Goal: Information Seeking & Learning: Learn about a topic

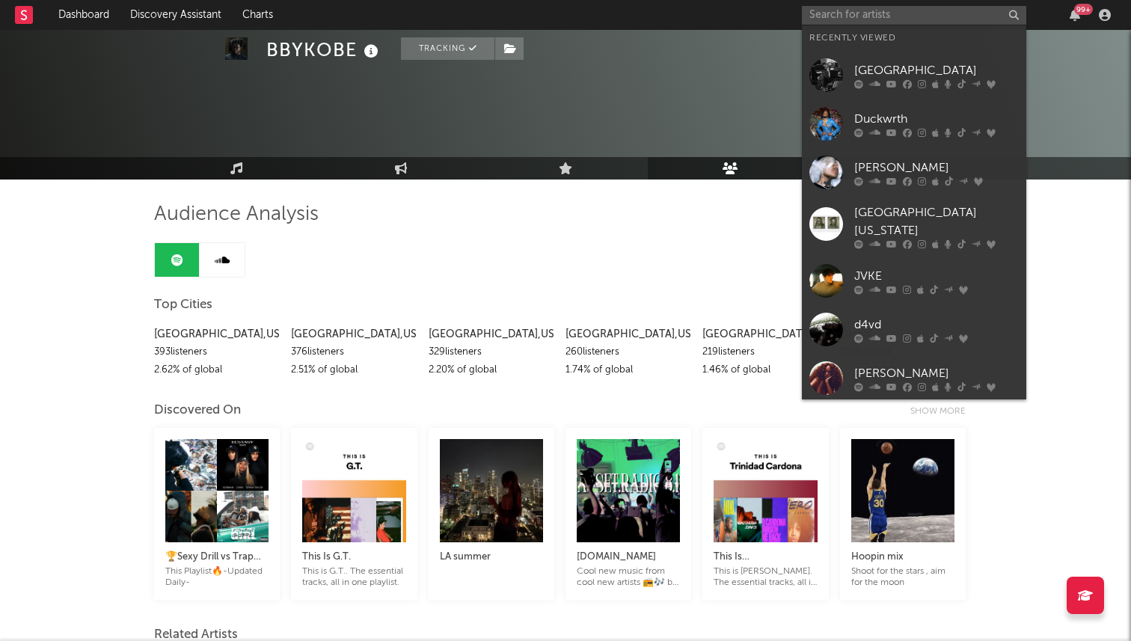
click at [887, 9] on input "text" at bounding box center [914, 15] width 224 height 19
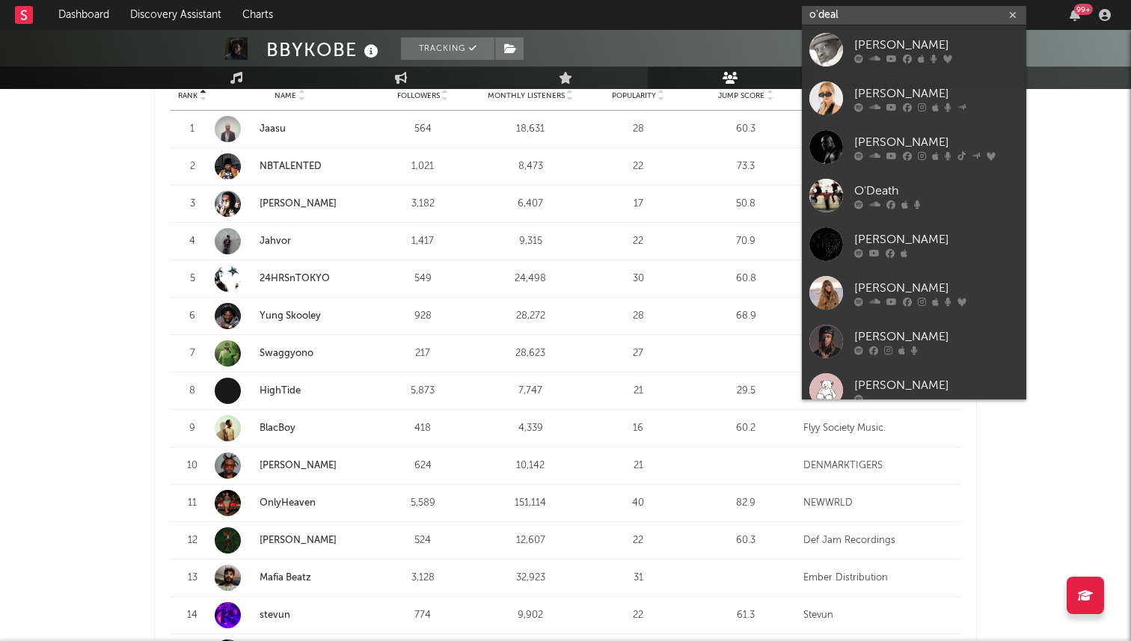
click at [820, 19] on input "o'deal" at bounding box center [914, 15] width 224 height 19
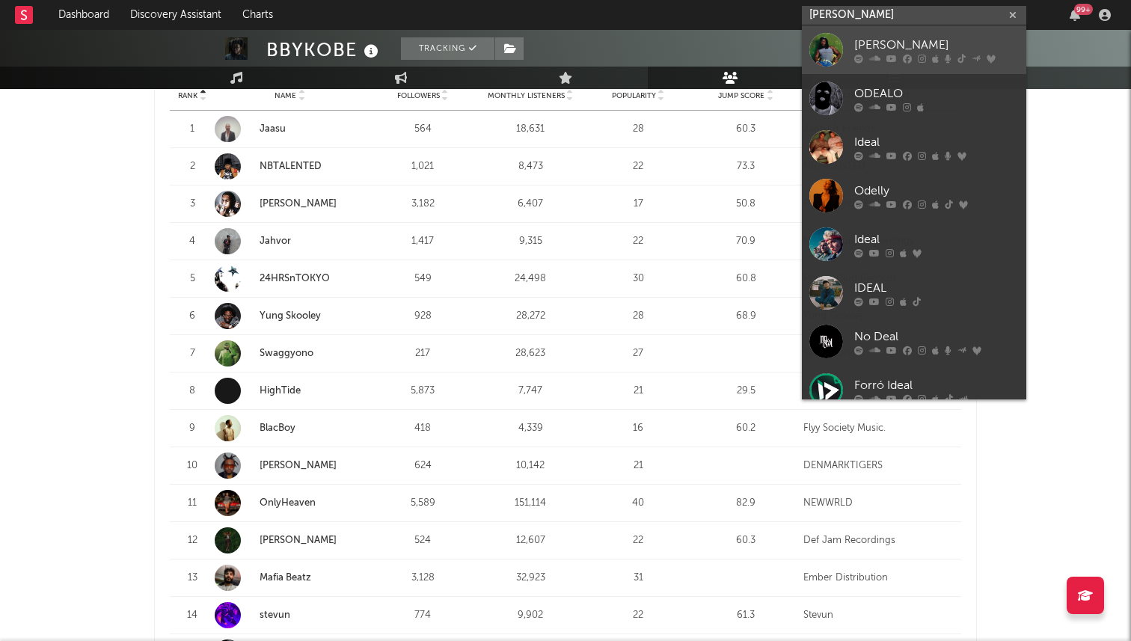
type input "odeal"
click at [880, 41] on div "[PERSON_NAME]" at bounding box center [936, 45] width 165 height 18
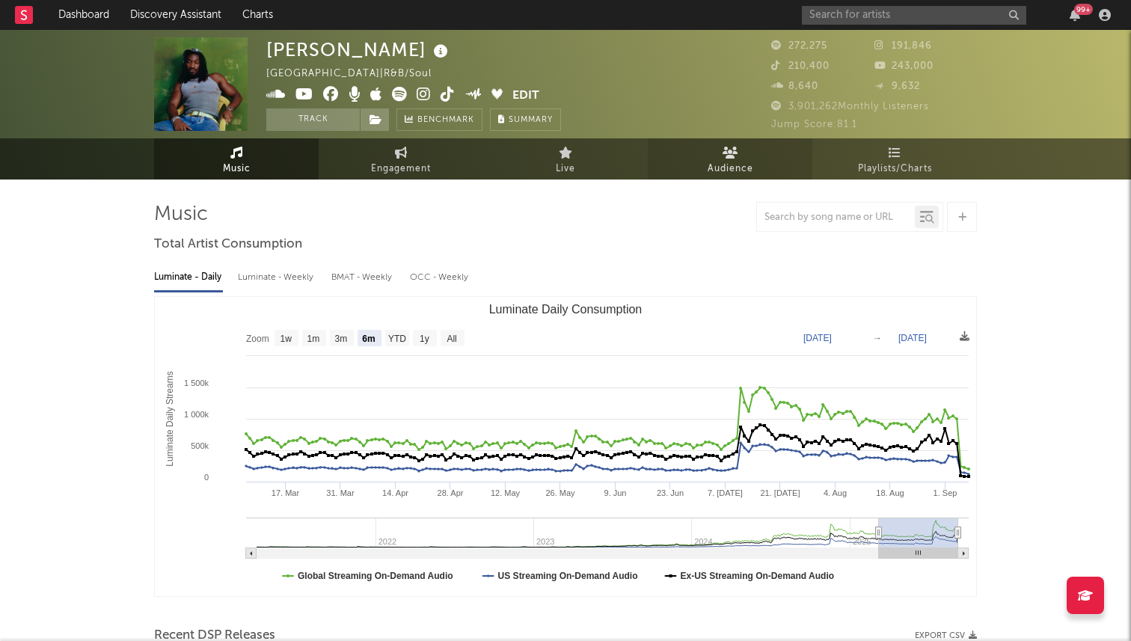
select select "6m"
click at [736, 159] on link "Audience" at bounding box center [730, 158] width 165 height 41
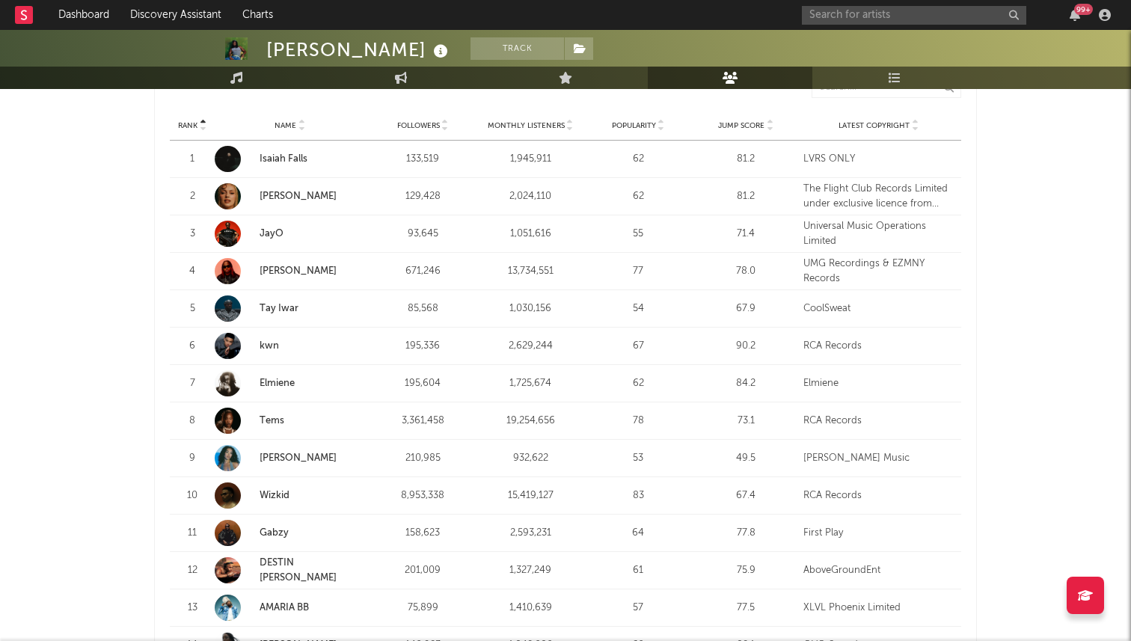
scroll to position [588, 0]
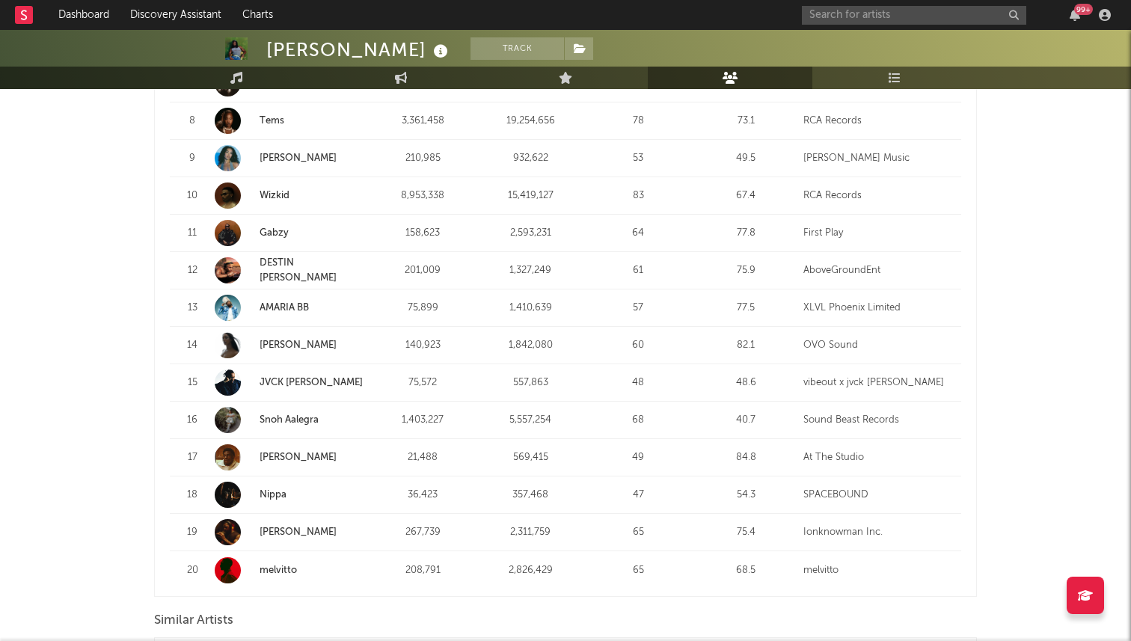
scroll to position [891, 0]
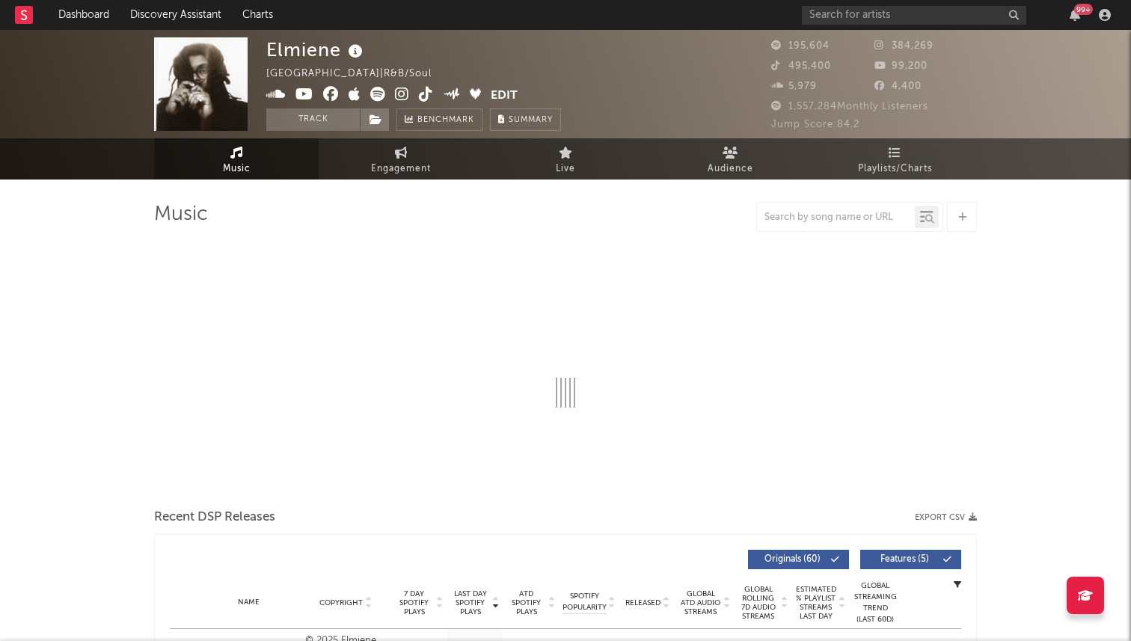
select select "6m"
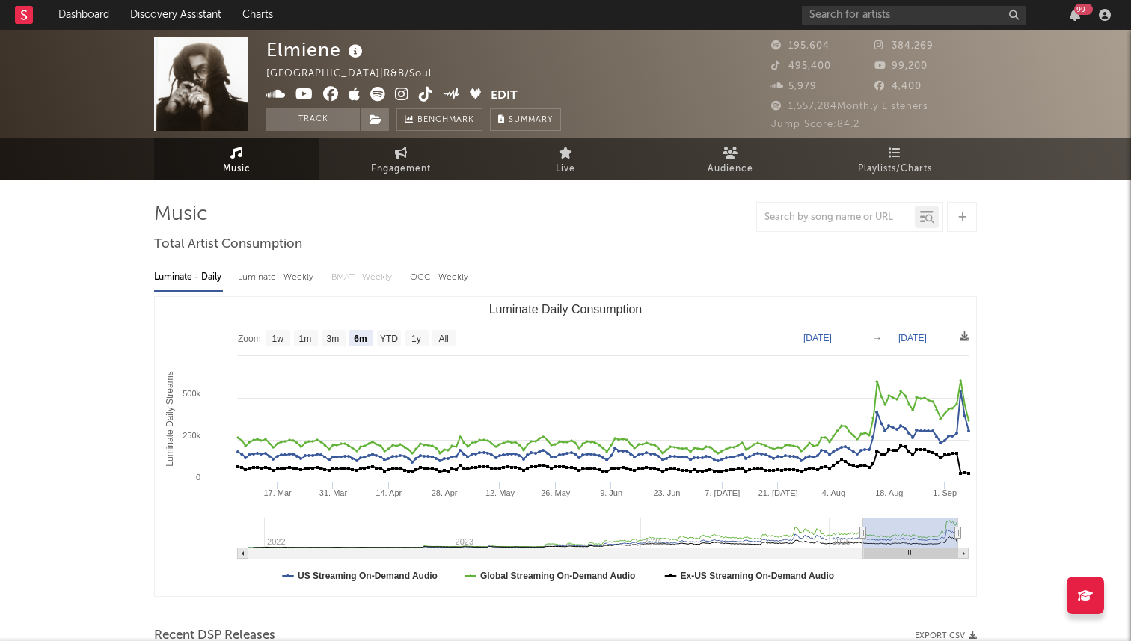
click at [293, 50] on div "Elmiene" at bounding box center [316, 49] width 100 height 25
click at [725, 161] on span "Audience" at bounding box center [730, 169] width 46 height 18
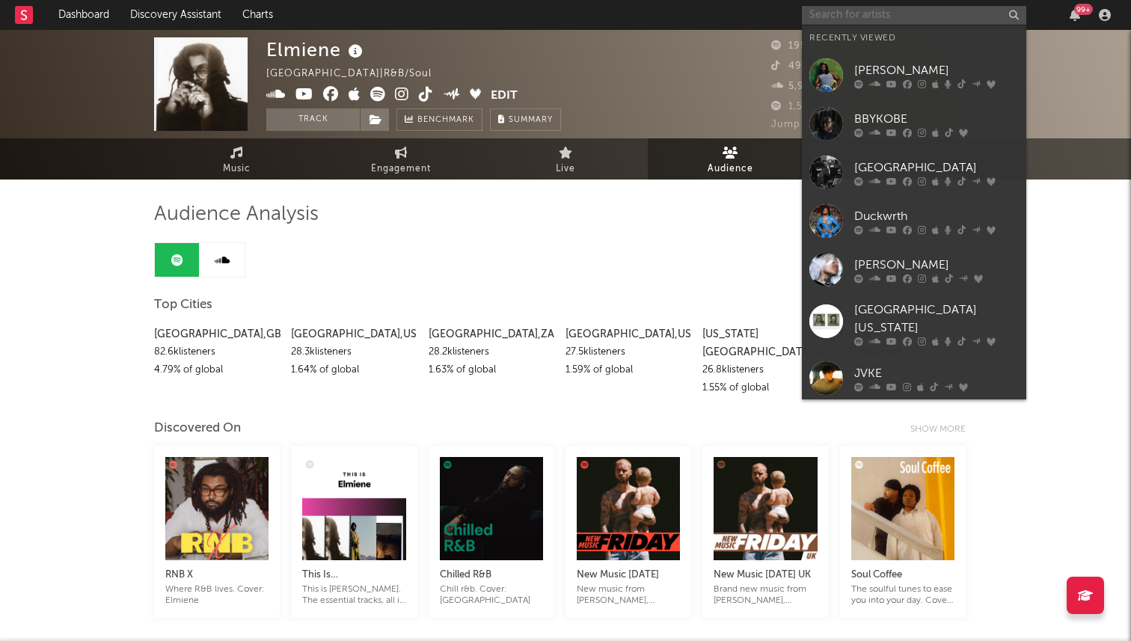
click at [854, 11] on input "text" at bounding box center [914, 15] width 224 height 19
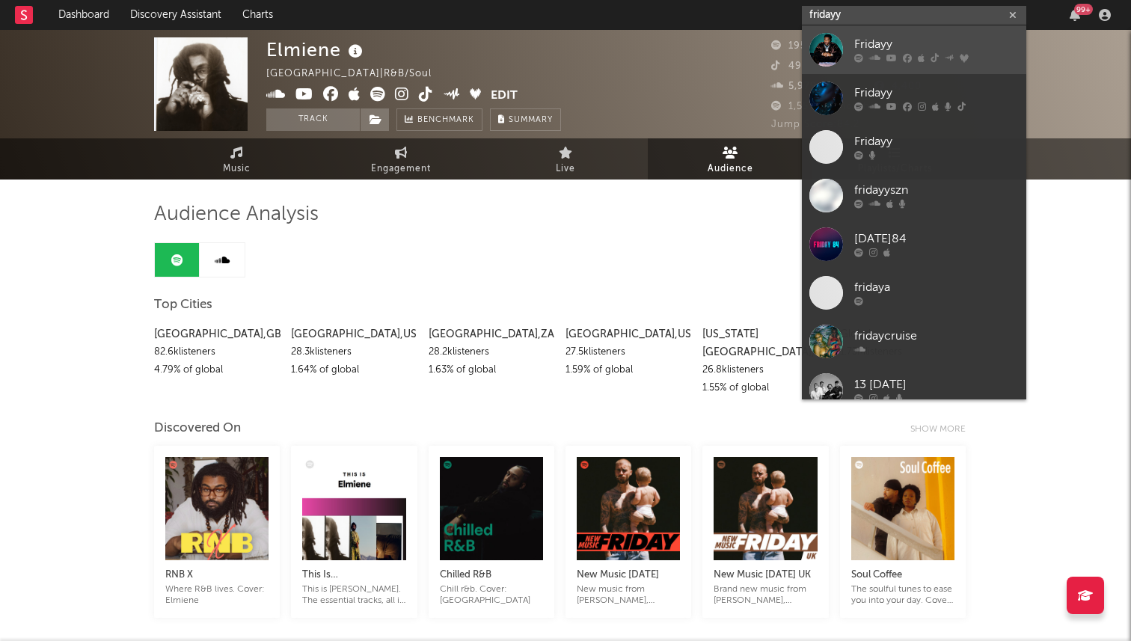
type input "fridayy"
click at [848, 50] on link "Fridayy" at bounding box center [914, 49] width 224 height 49
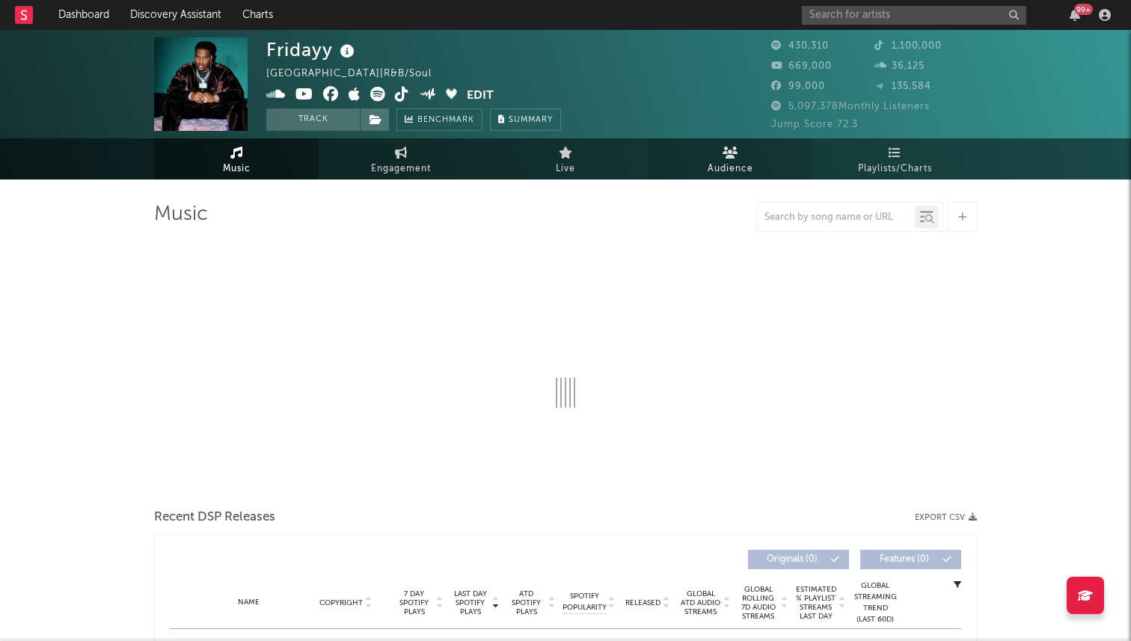
select select "6m"
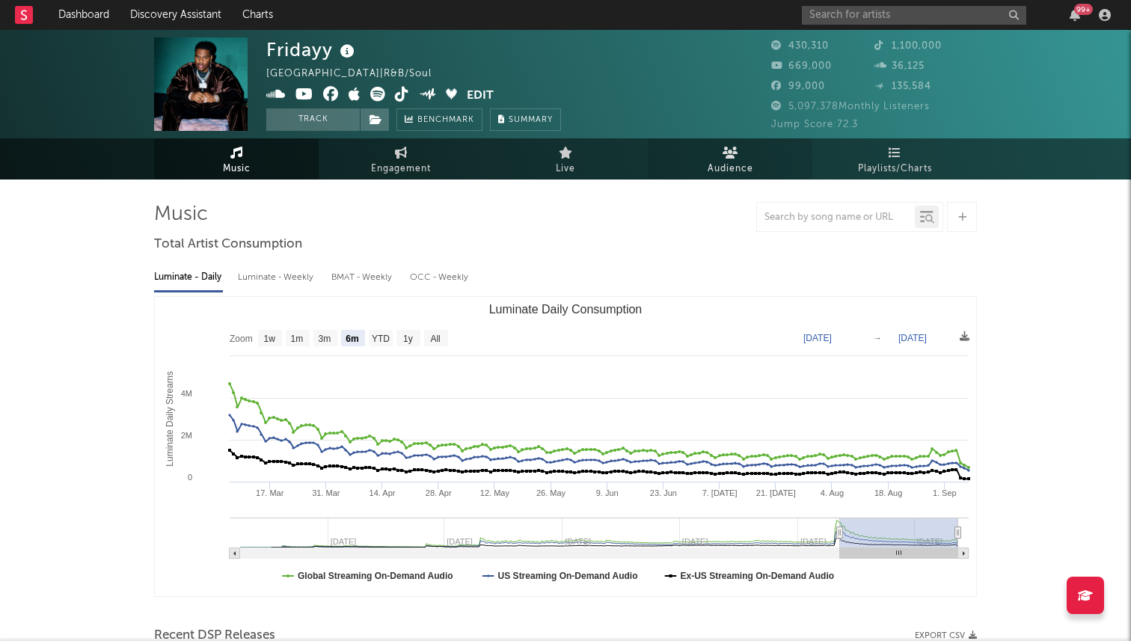
click at [737, 156] on icon at bounding box center [730, 153] width 16 height 12
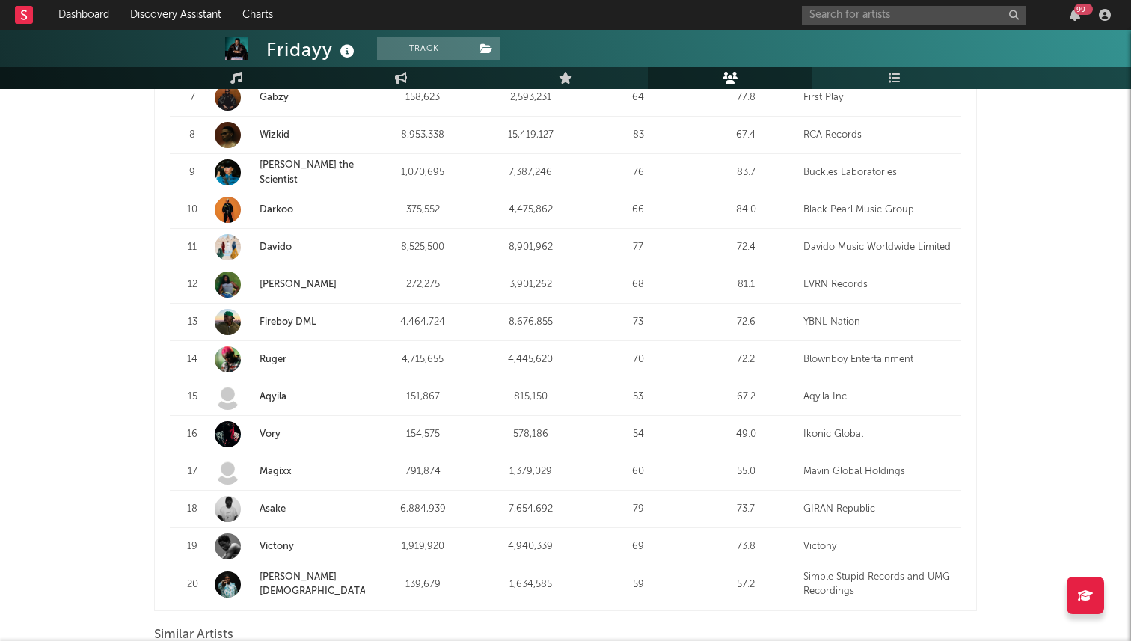
scroll to position [883, 0]
